Goal: Transaction & Acquisition: Purchase product/service

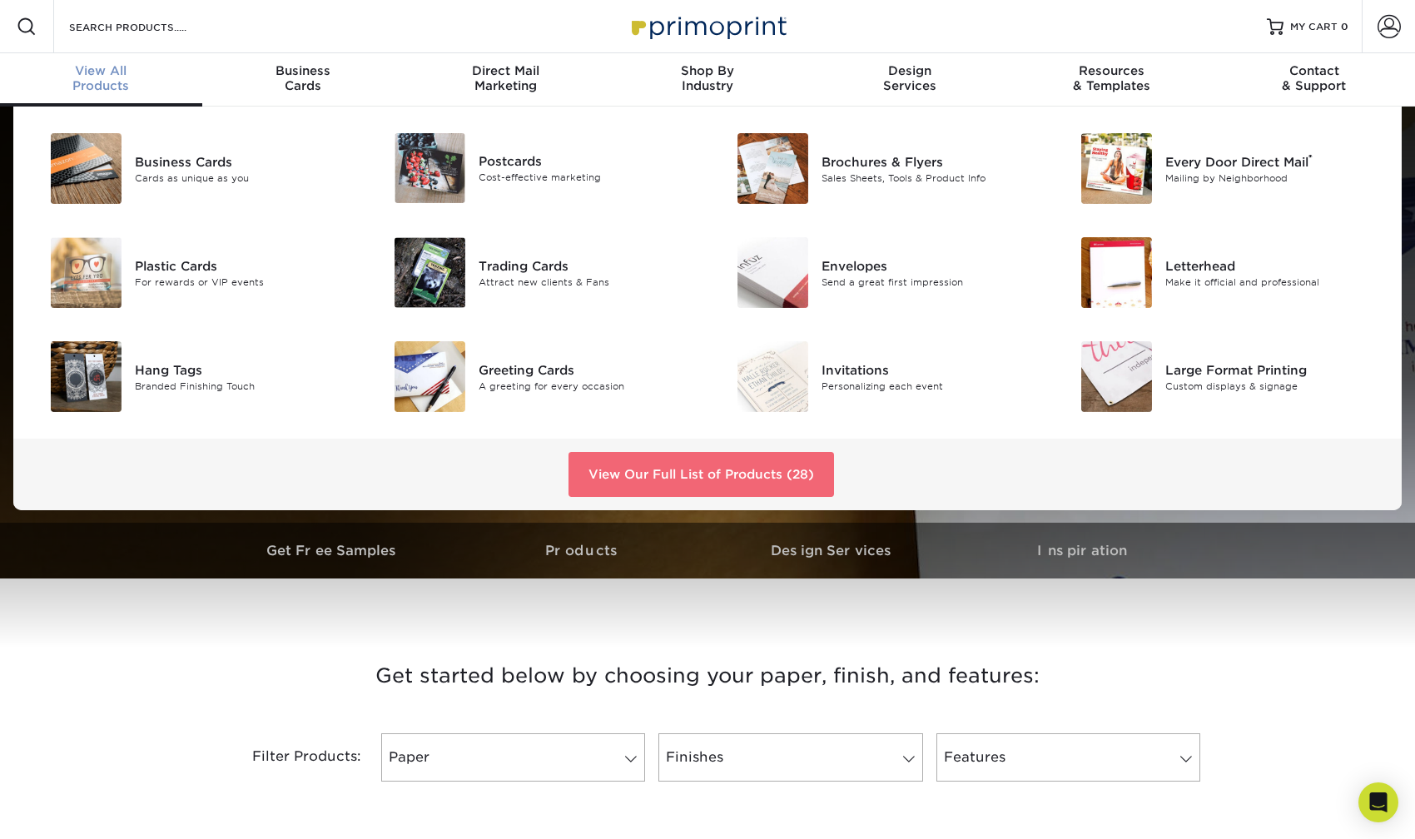
click at [667, 475] on link "View Our Full List of Products (28)" at bounding box center [700, 474] width 265 height 45
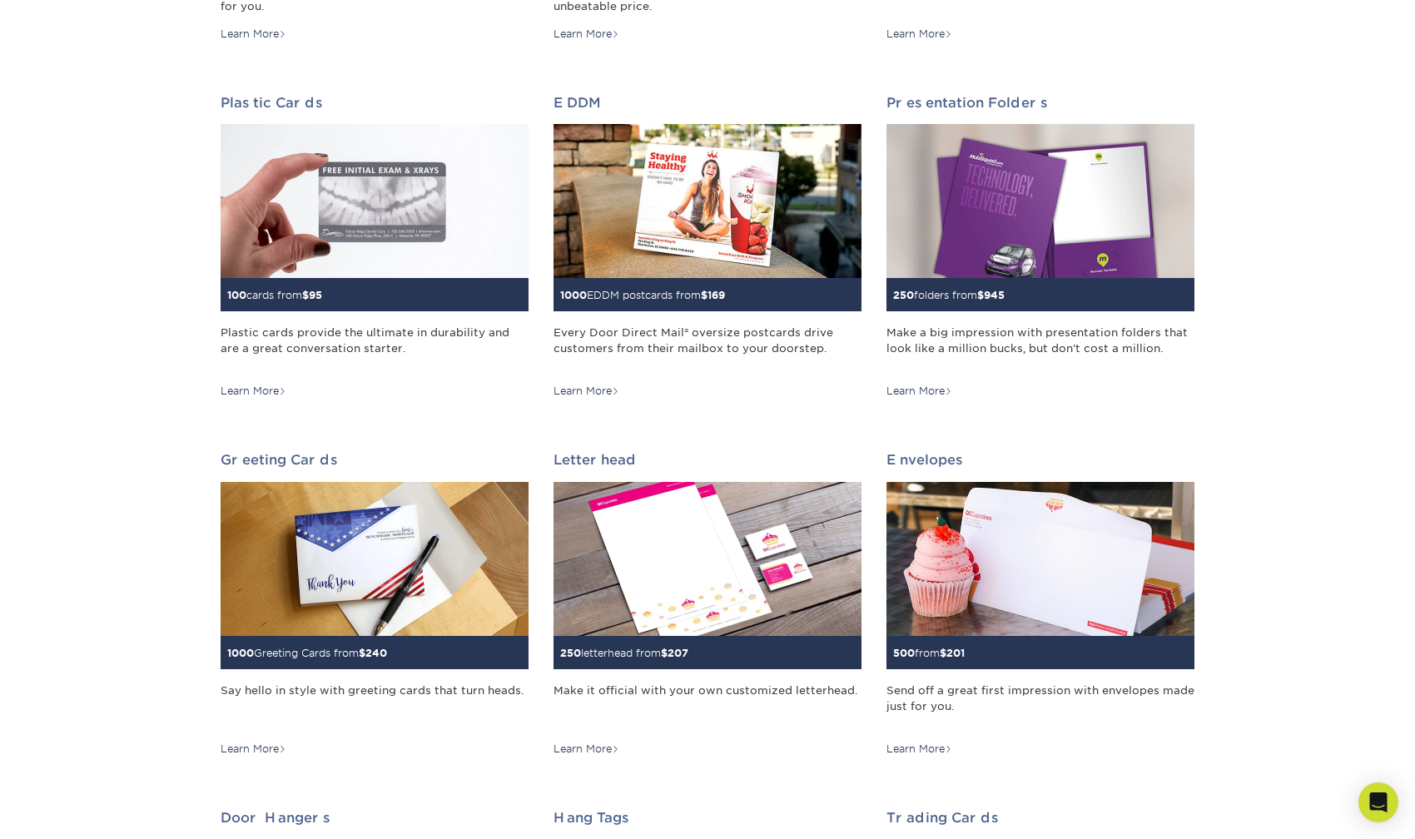
scroll to position [560, 0]
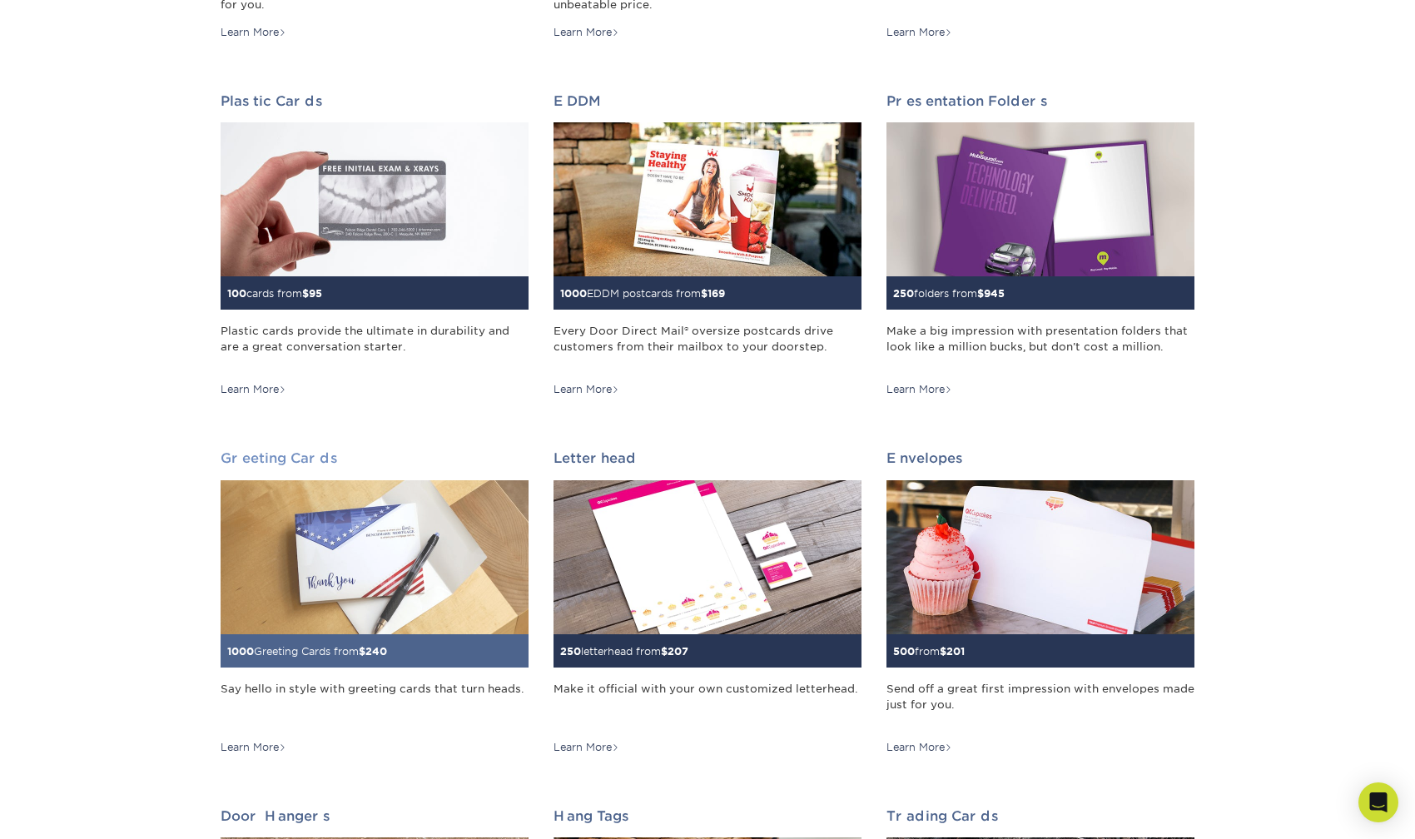
click at [448, 562] on img at bounding box center [375, 557] width 308 height 154
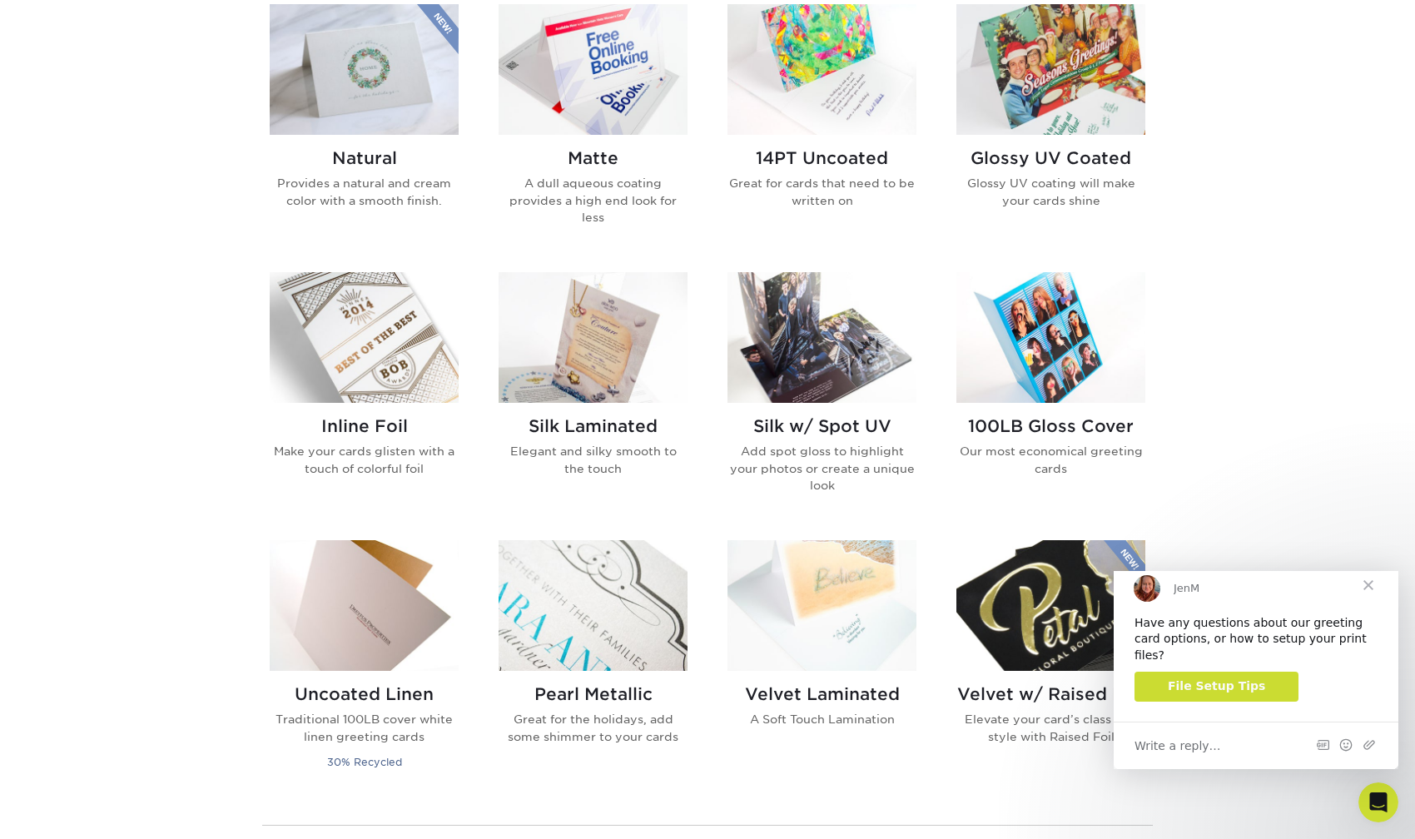
scroll to position [839, 0]
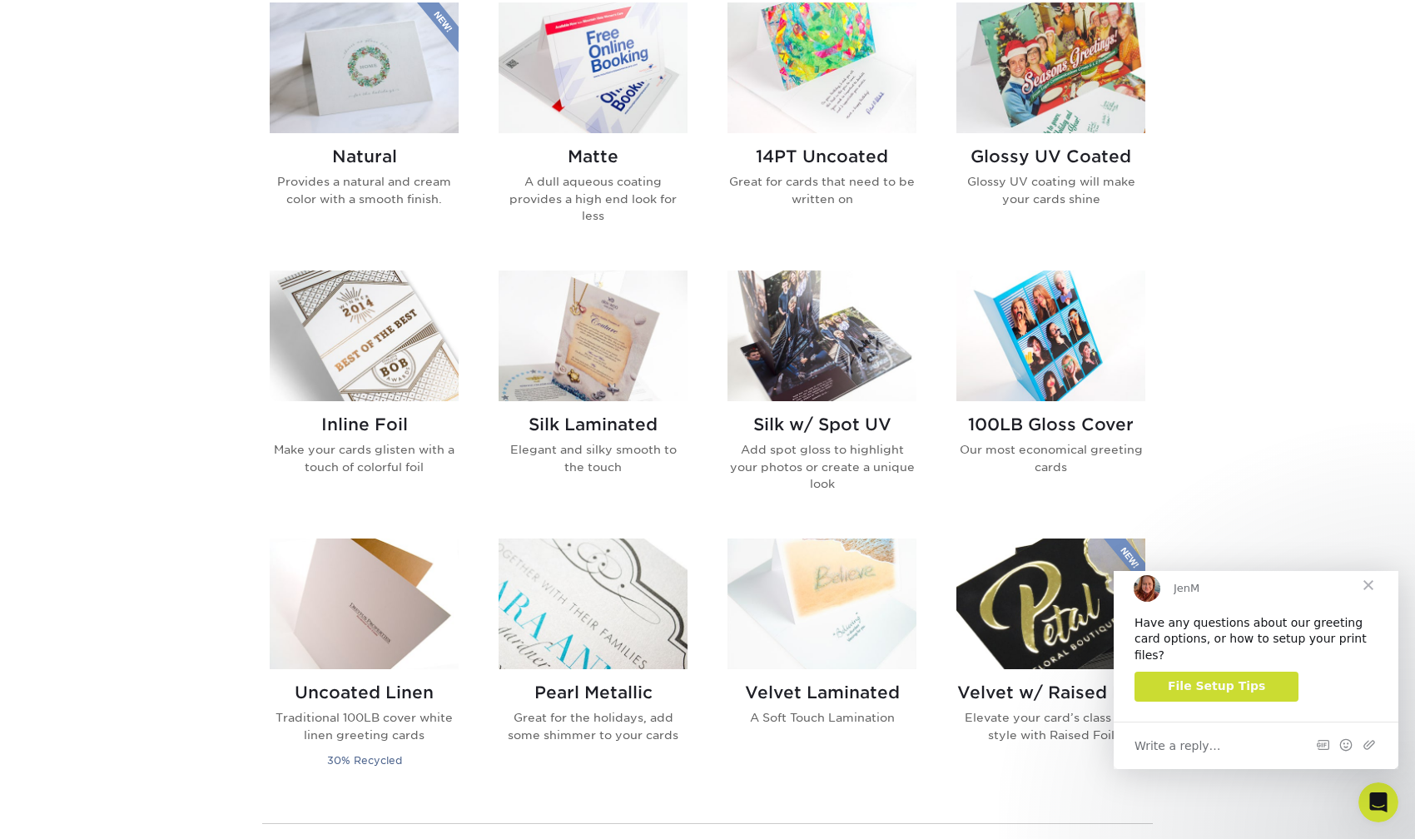
click at [845, 595] on img at bounding box center [821, 603] width 189 height 131
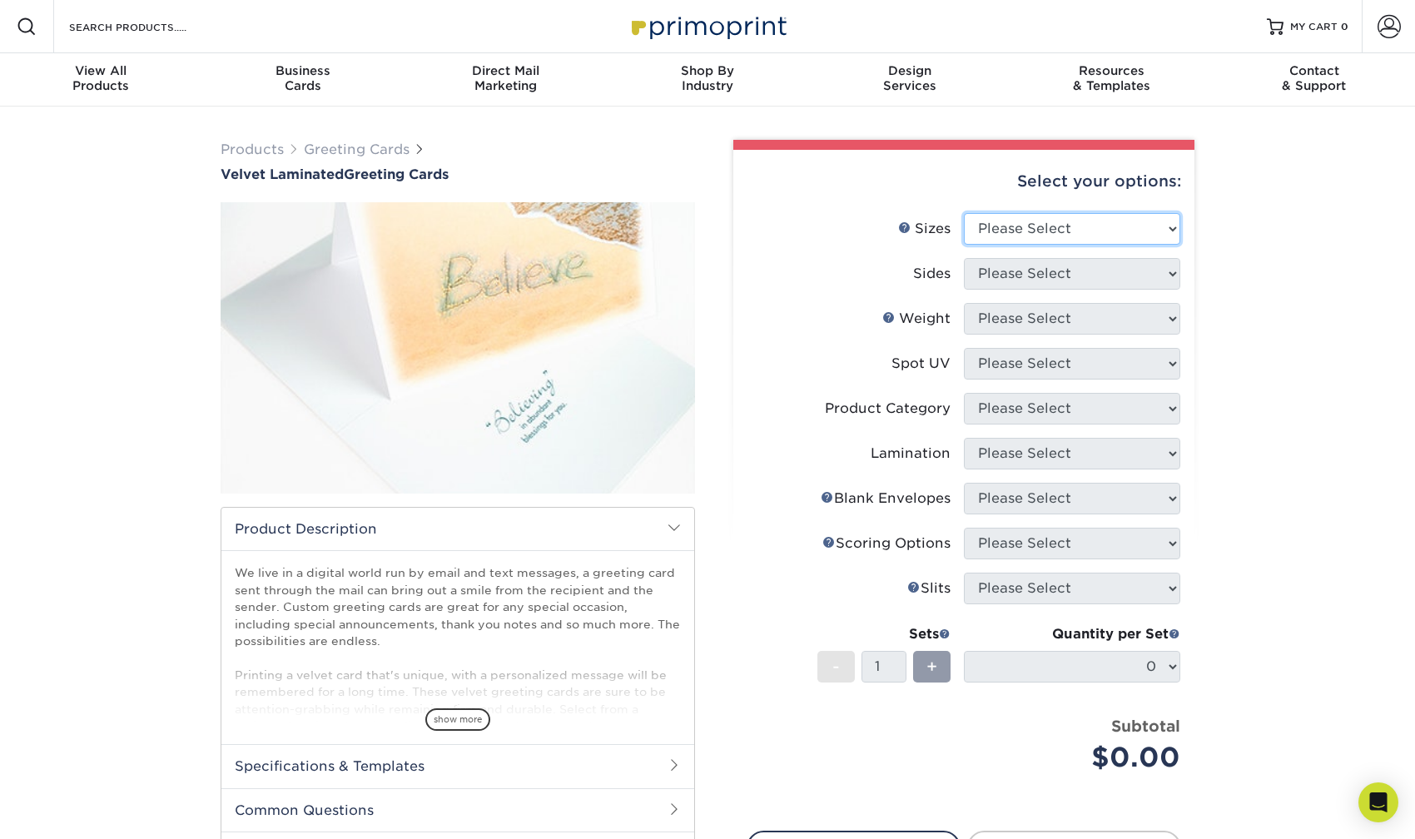
click at [1113, 230] on select "Please Select 4.25" x 11" 5.5" x 8.5" 6" x 9" 6" x 12" 7" x 10" 8.5" x 11"" at bounding box center [1072, 229] width 216 height 32
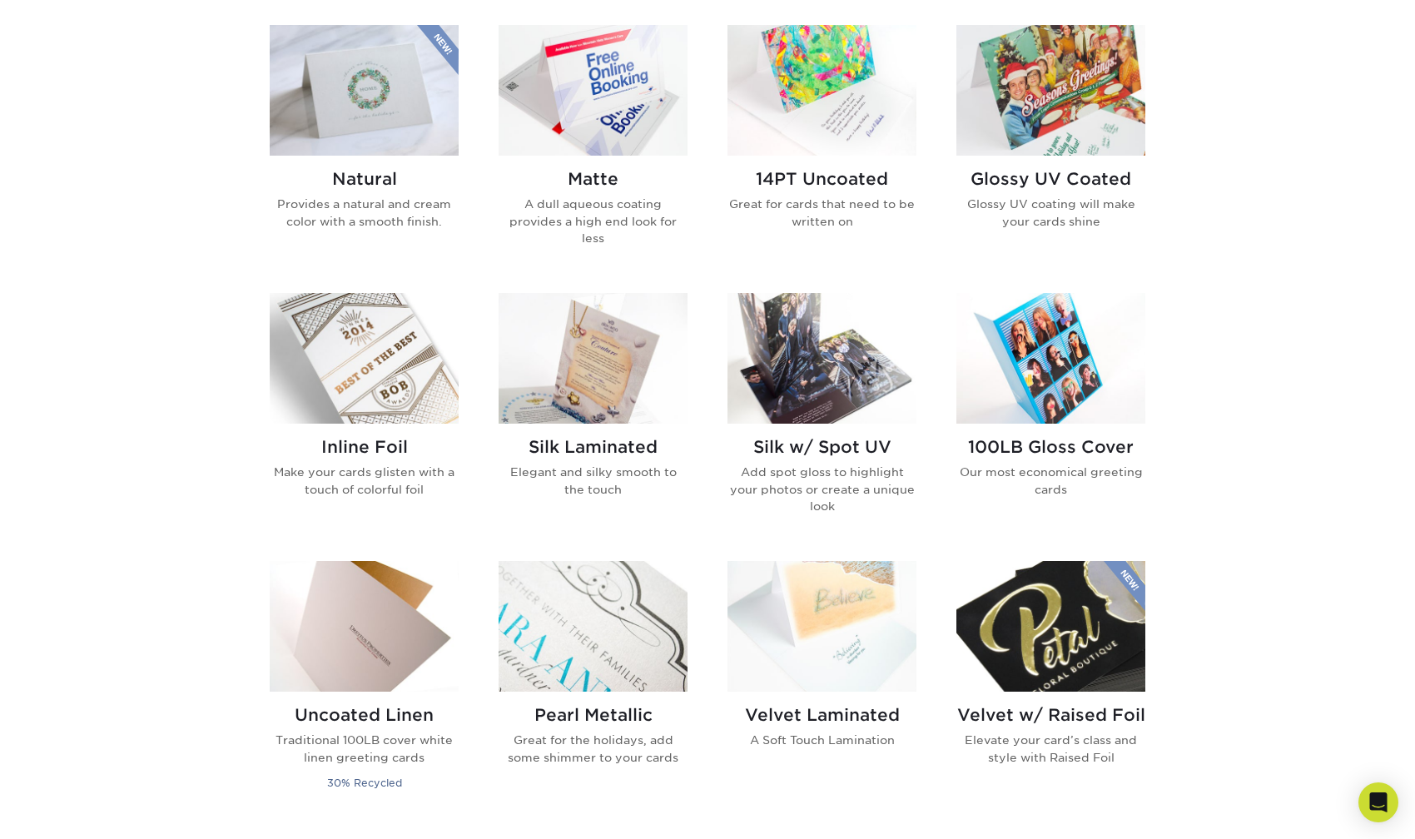
scroll to position [517, 0]
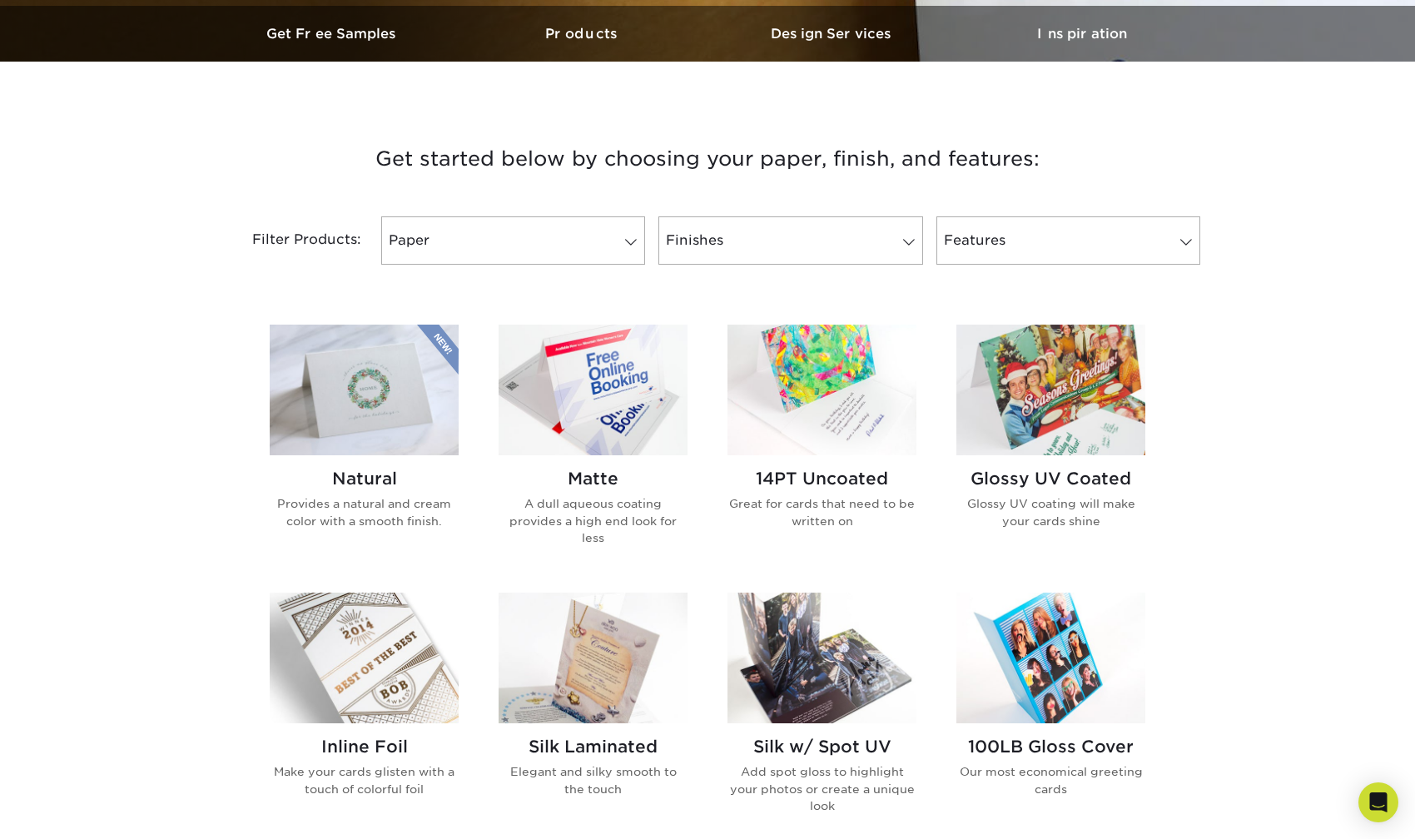
click at [553, 677] on img at bounding box center [592, 657] width 189 height 131
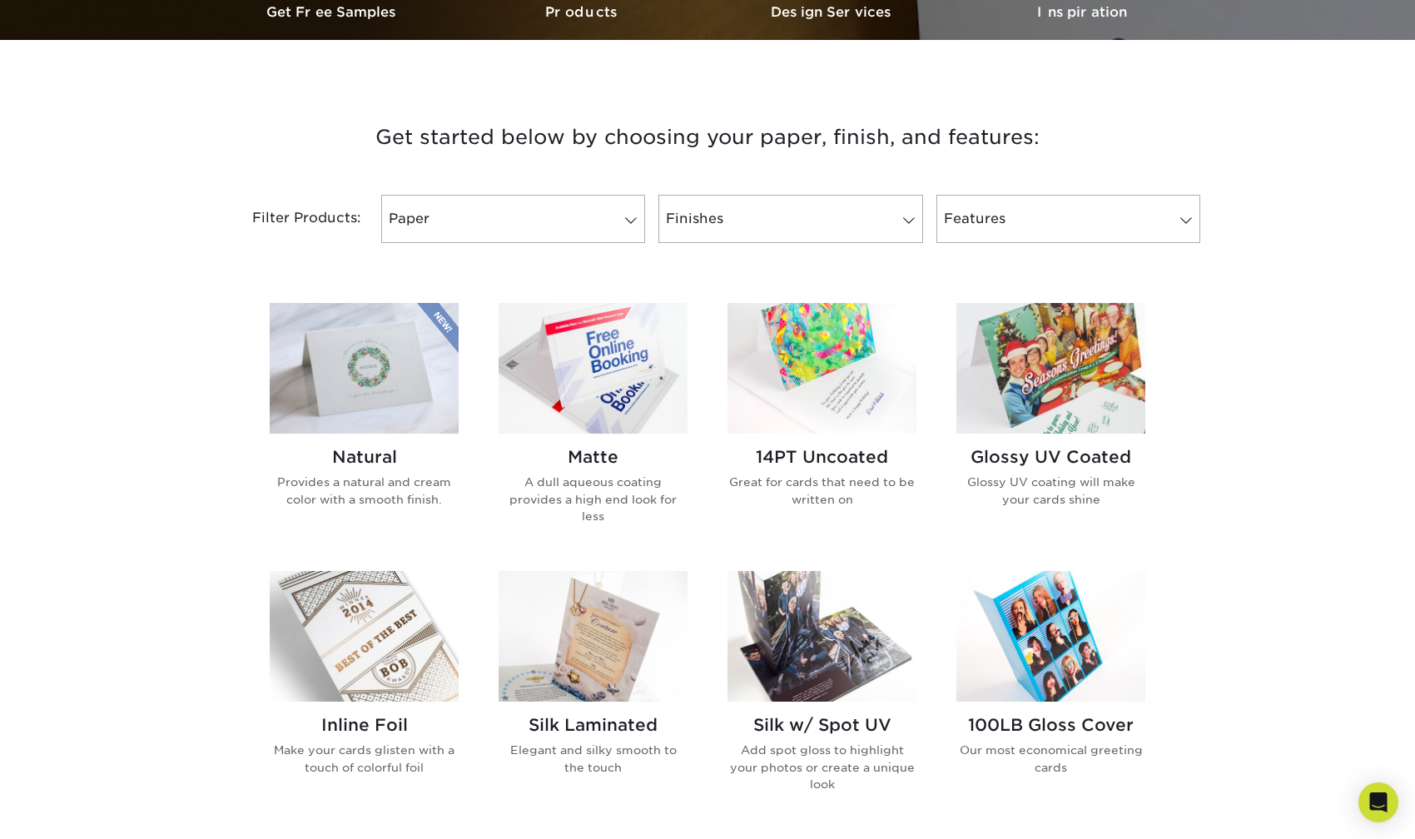
scroll to position [540, 0]
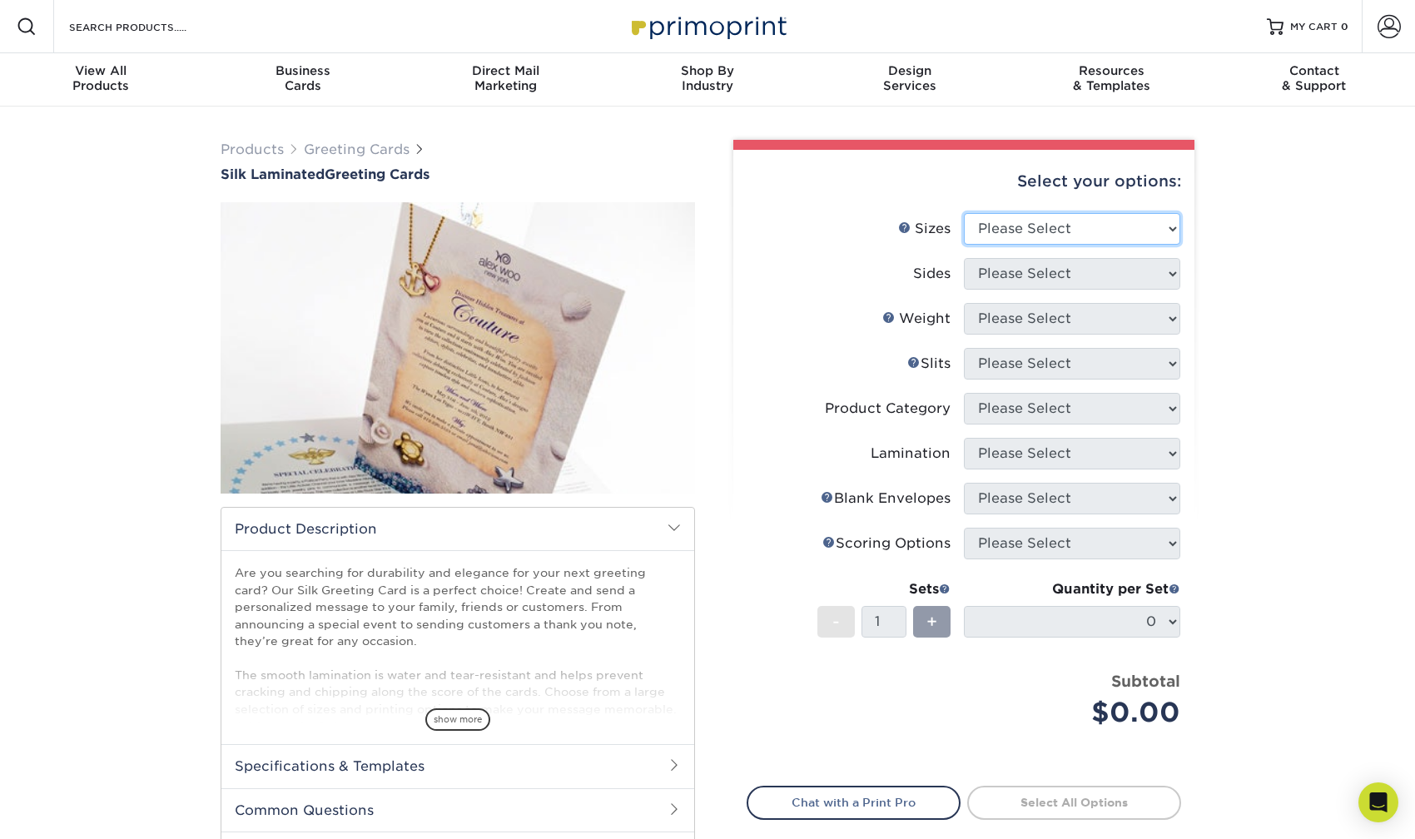
click at [1120, 228] on select "Please Select 4.25" x 11" 5.5" x 8.5" 6" x 9" 6" x 12" 7" x 10" 8.5" x 11"" at bounding box center [1072, 229] width 216 height 32
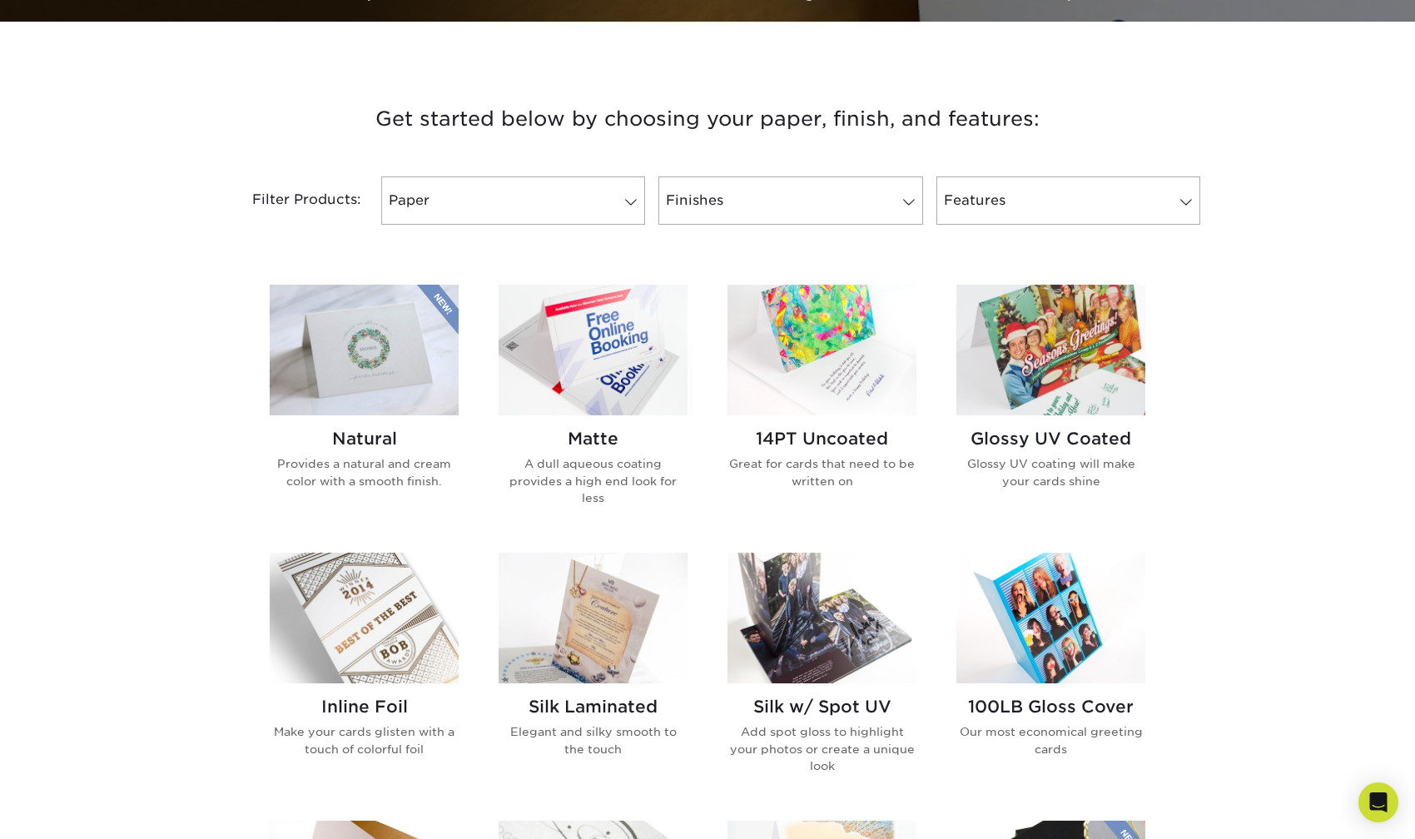
scroll to position [686, 0]
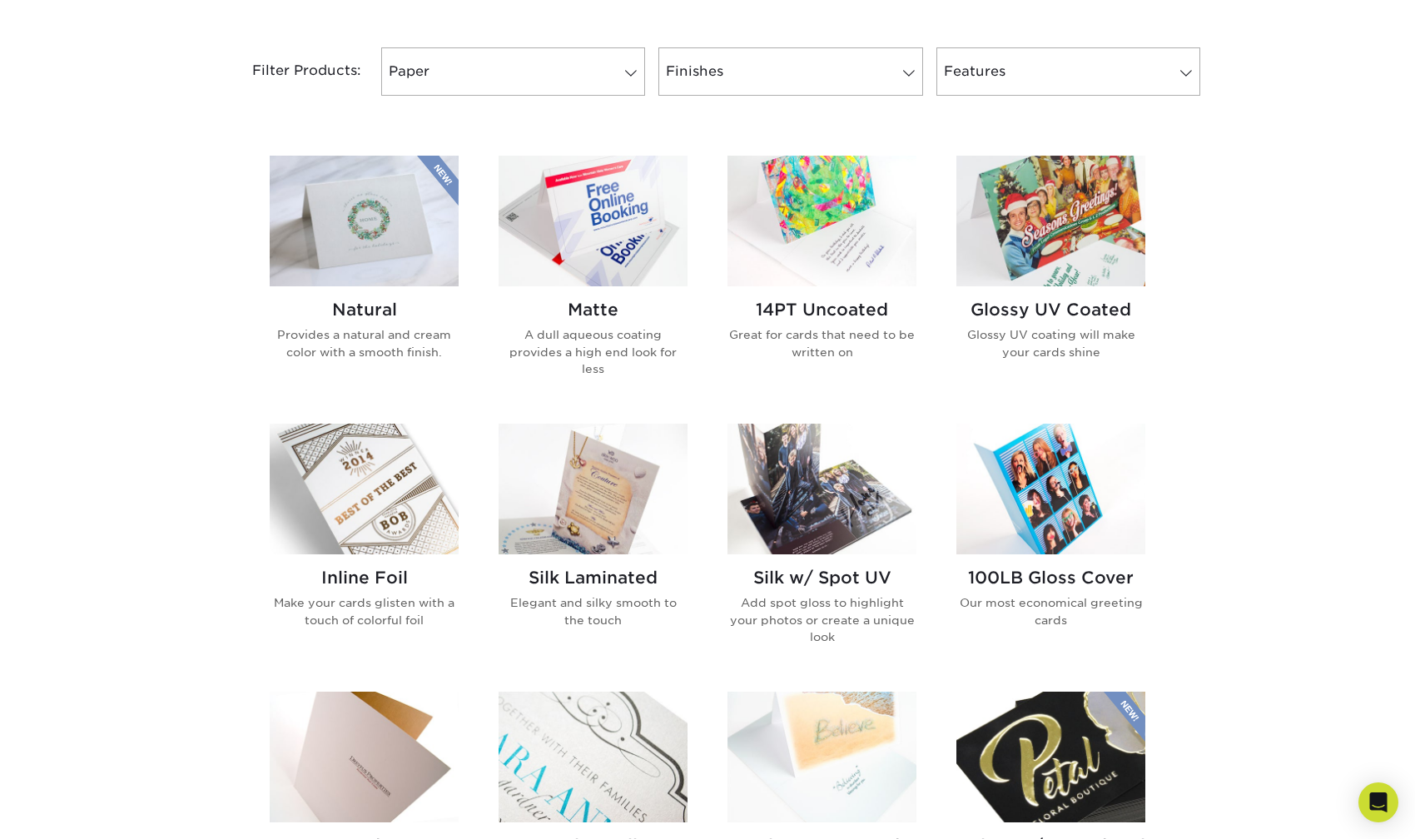
click at [1053, 240] on img at bounding box center [1050, 221] width 189 height 131
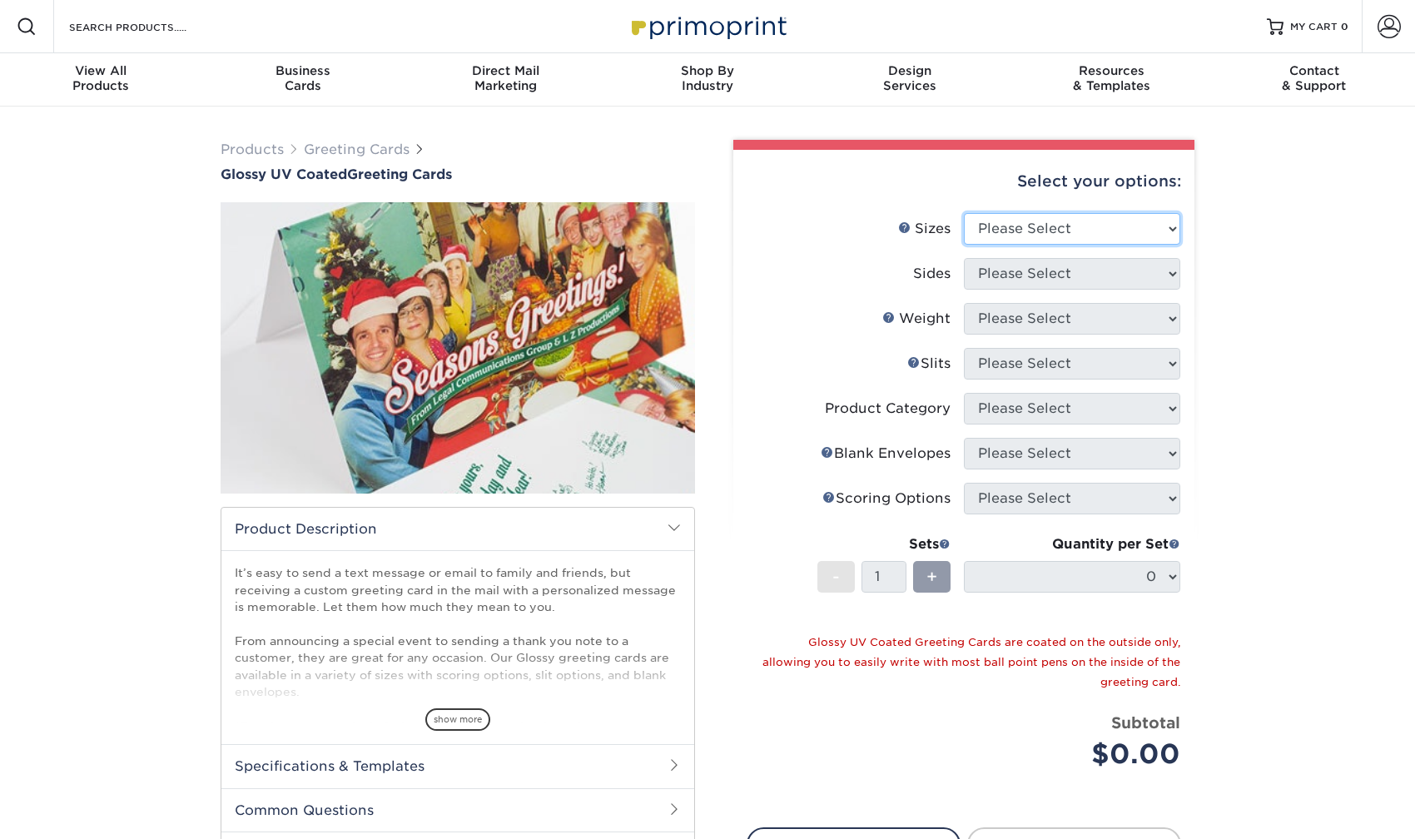
click at [1138, 230] on select "Please Select 4.25" x 11" 5.5" x 8.5" 5.5" x 8.5" 6" x 9" 6" x 12" 7" x 10" 8.5…" at bounding box center [1072, 229] width 216 height 32
